Goal: Task Accomplishment & Management: Manage account settings

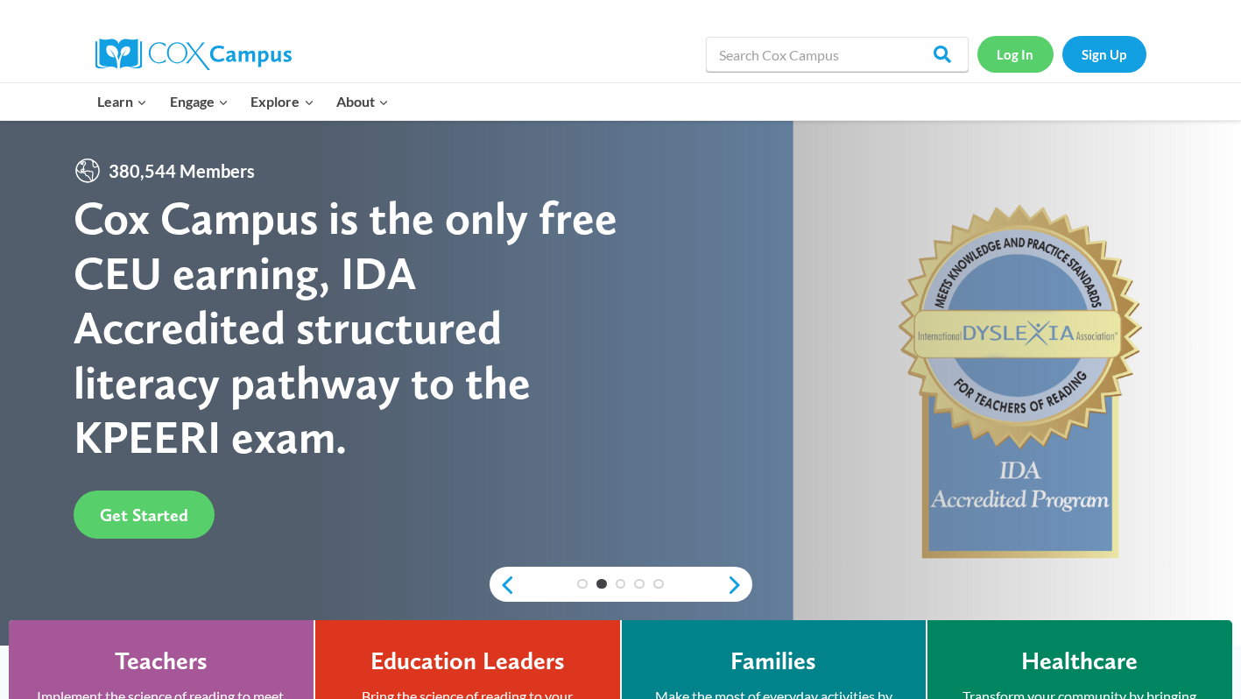
click at [1011, 49] on link "Log In" at bounding box center [1016, 54] width 76 height 36
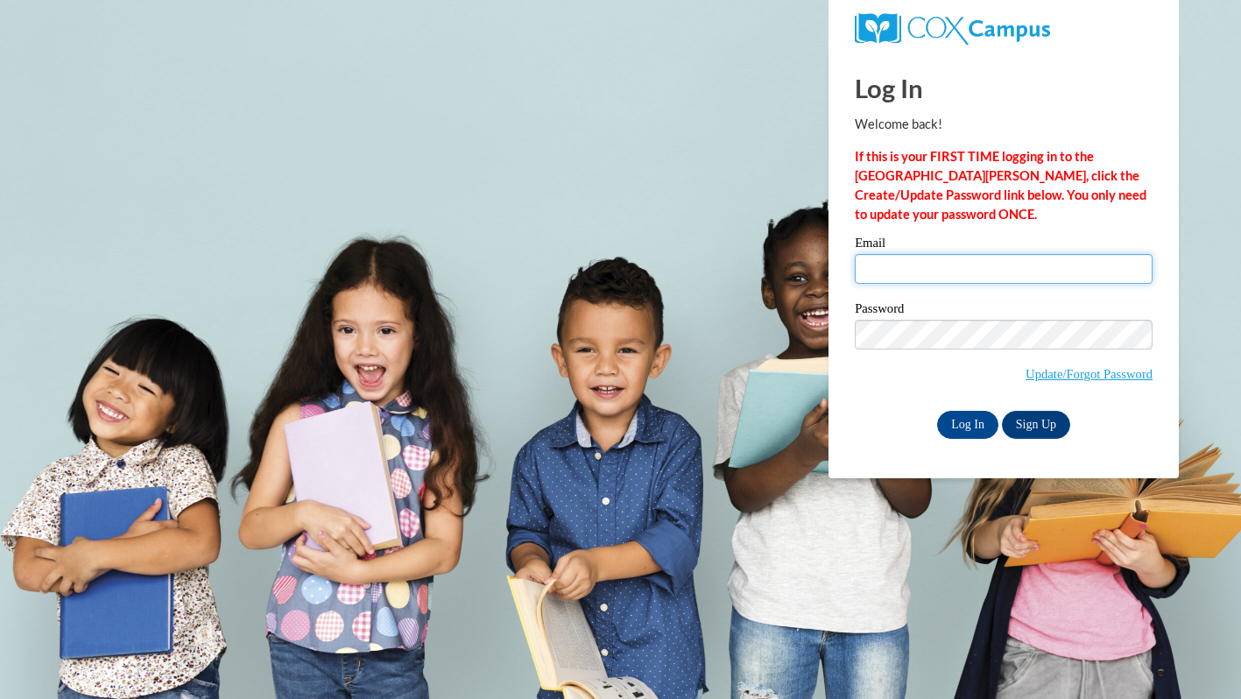
click at [968, 275] on input "Email" at bounding box center [1004, 269] width 298 height 30
click at [1027, 274] on input "Email" at bounding box center [1004, 269] width 298 height 30
type input "[EMAIL_ADDRESS][DOMAIN_NAME]"
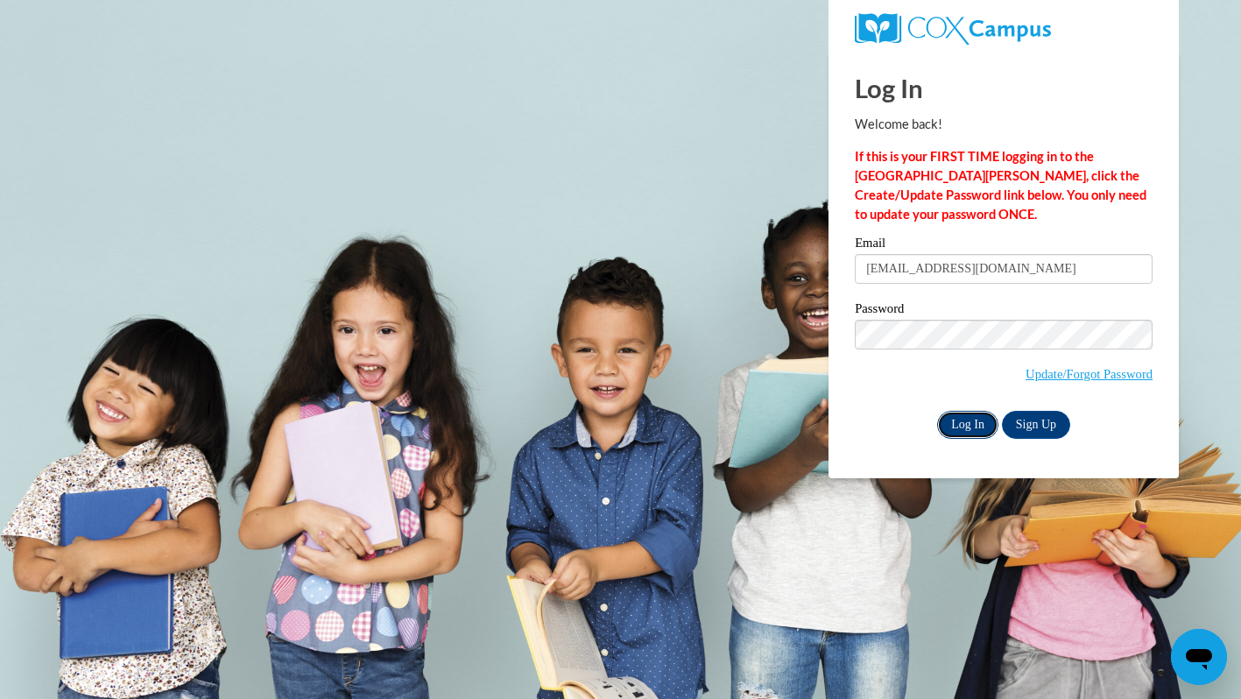
click at [955, 421] on input "Log In" at bounding box center [967, 425] width 61 height 28
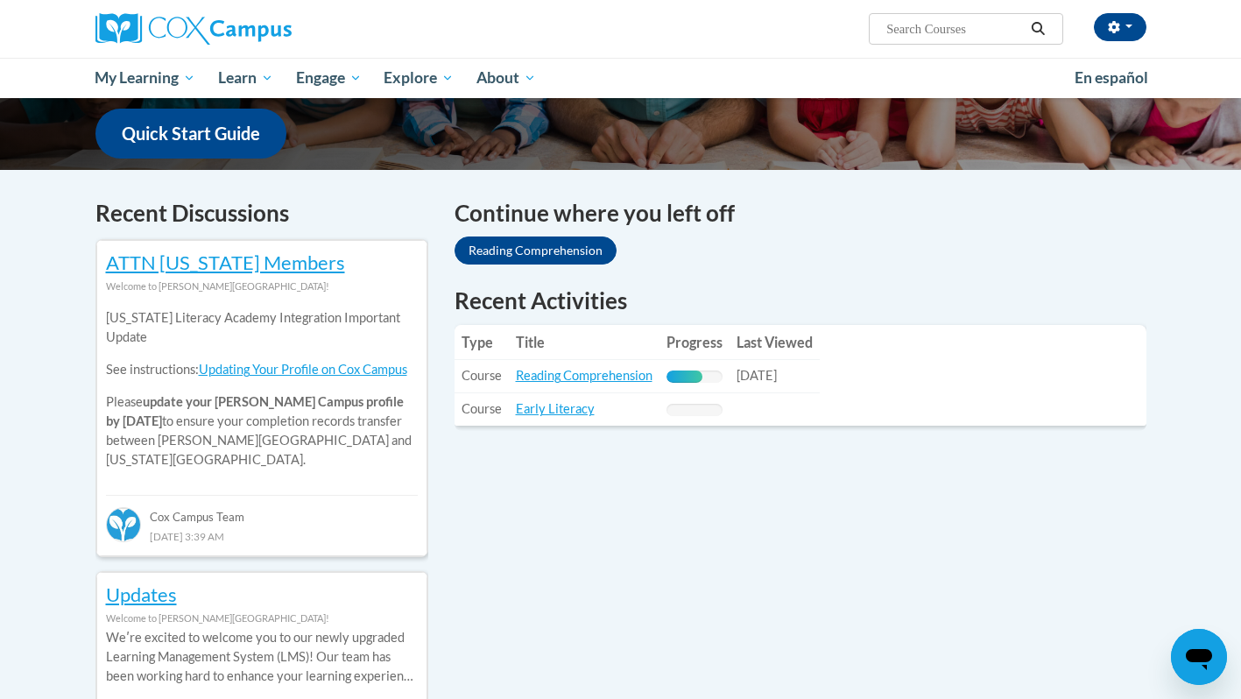
scroll to position [448, 0]
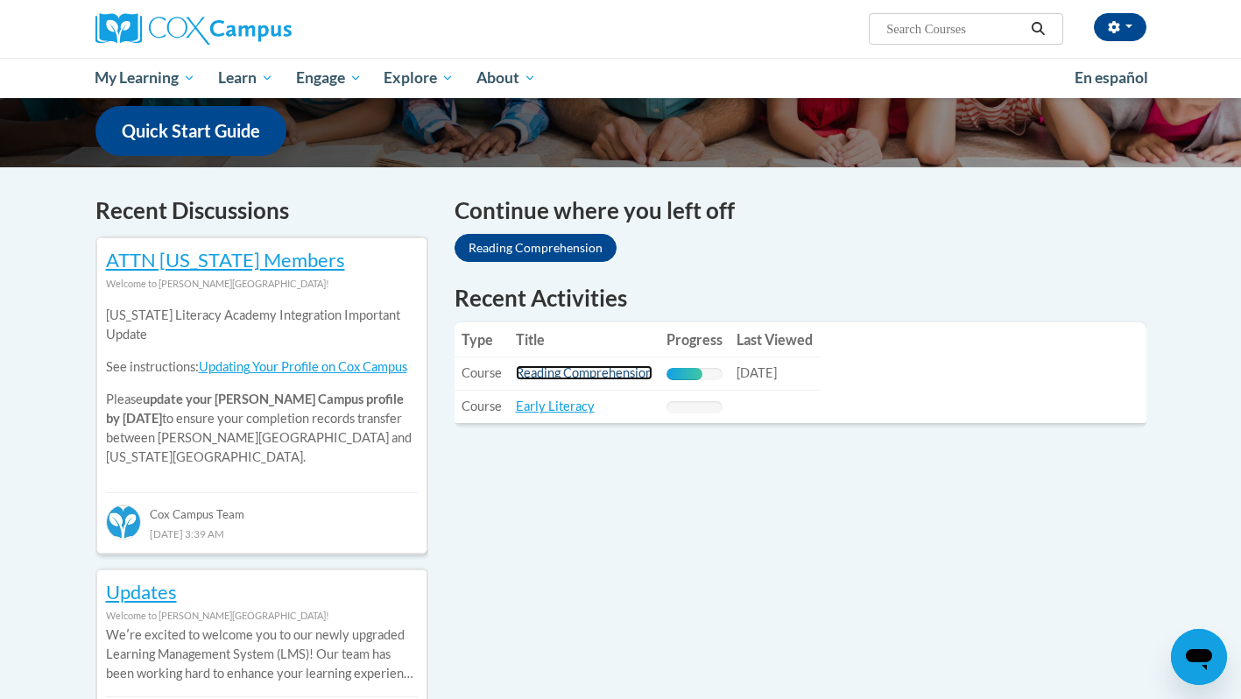
click at [583, 375] on link "Reading Comprehension" at bounding box center [584, 372] width 137 height 15
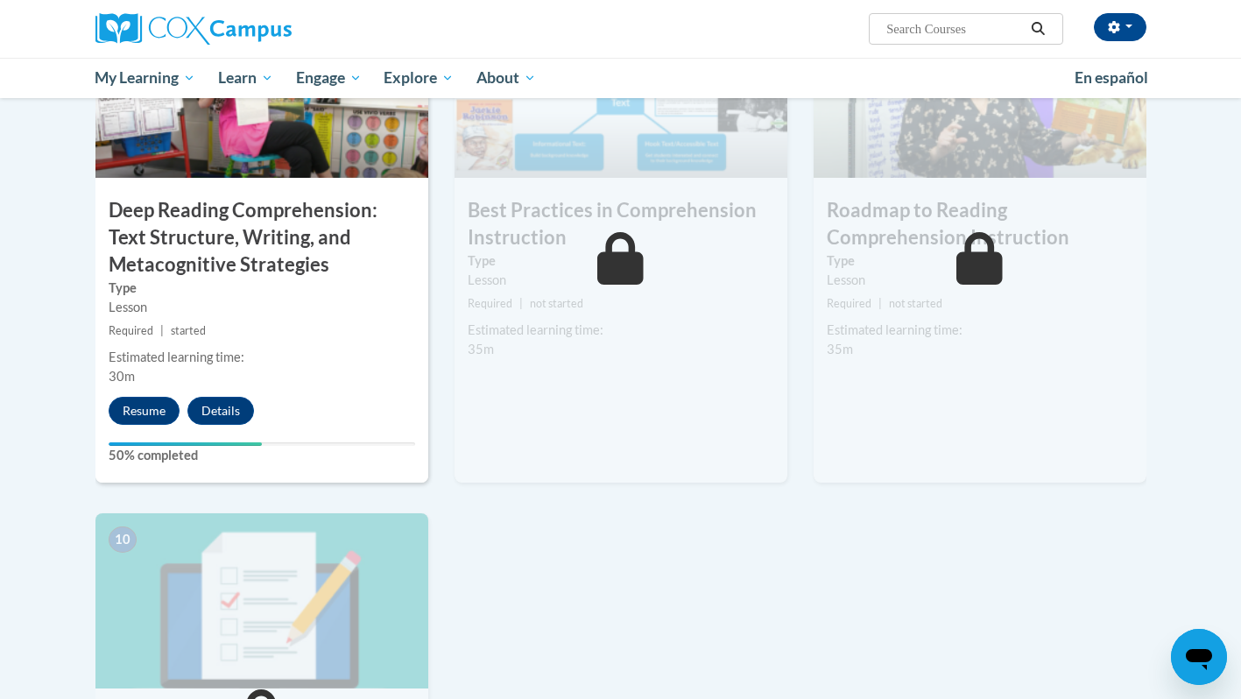
scroll to position [1423, 0]
click at [135, 408] on button "Resume" at bounding box center [144, 410] width 71 height 28
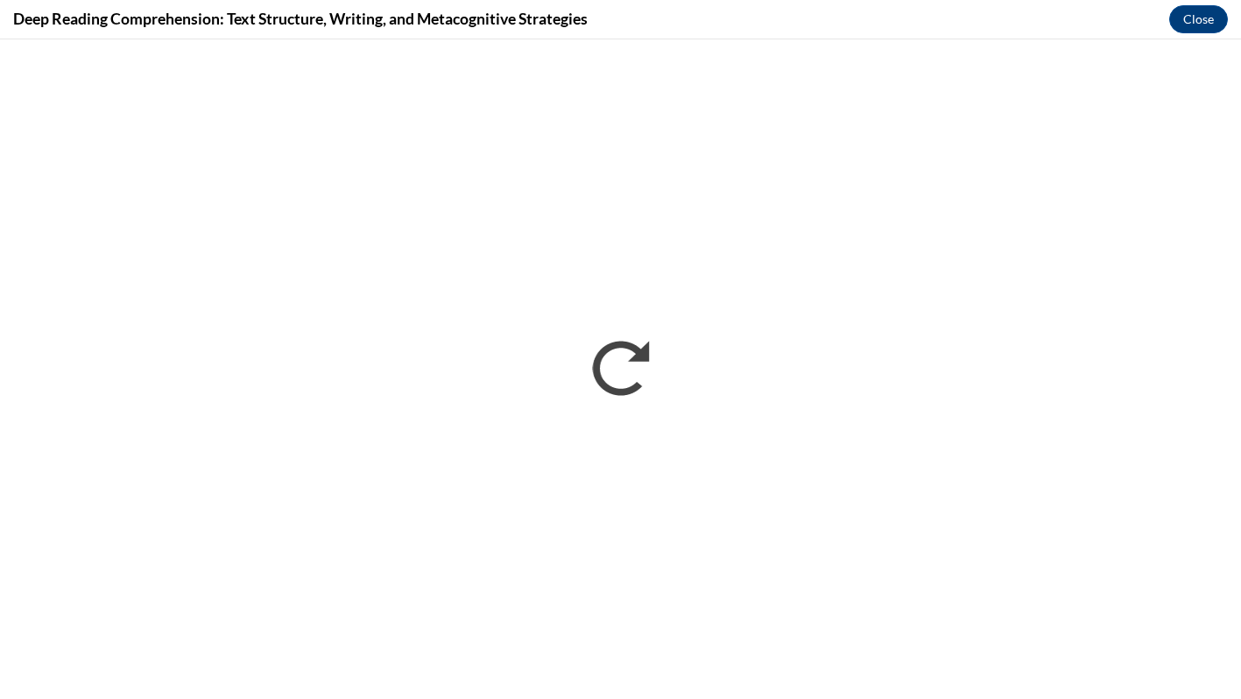
scroll to position [0, 0]
